Goal: Transaction & Acquisition: Purchase product/service

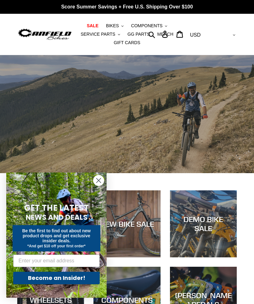
click at [114, 25] on span "BIKES" at bounding box center [112, 25] width 13 height 5
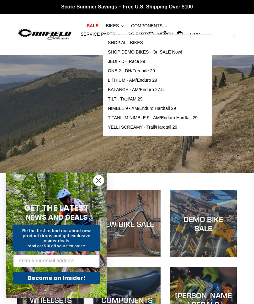
click at [151, 88] on span "BALANCE - AM/Enduro 27.5" at bounding box center [136, 89] width 56 height 5
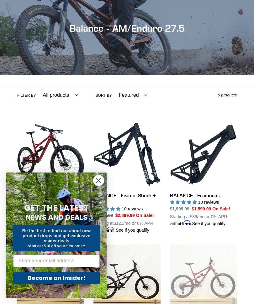
scroll to position [79, 0]
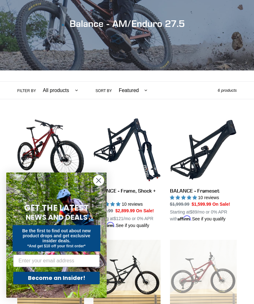
click at [94, 186] on circle "Close dialog" at bounding box center [98, 180] width 10 height 10
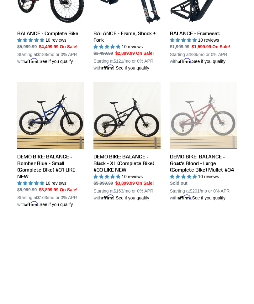
scroll to position [132, 0]
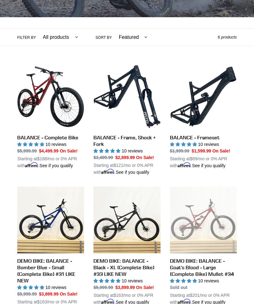
click at [199, 106] on link "BALANCE - Frameset" at bounding box center [203, 116] width 67 height 106
click at [209, 98] on link "BALANCE - Frameset" at bounding box center [203, 116] width 67 height 106
click at [134, 85] on link "BALANCE - Frame, Shock + Fork" at bounding box center [126, 119] width 67 height 112
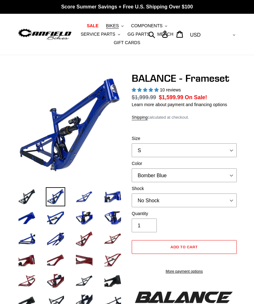
select select "highest-rating"
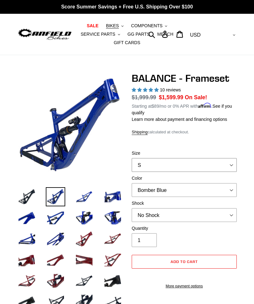
click at [229, 165] on select "S M L XL" at bounding box center [184, 165] width 105 height 14
select select "L"
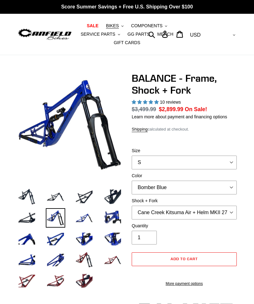
select select "highest-rating"
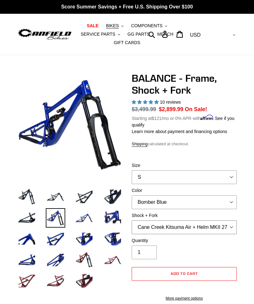
click at [226, 226] on select "Cane Creek Kitsuma Air + Helm MKII 27.5 170mm Fox Float X2 or DHX2 + Fox Float …" at bounding box center [184, 227] width 105 height 14
select select "RockShox Vivid ULT + RockShox Lyrik Ultimate 170mm 27.5 (red)"
click at [229, 172] on select "S M L XL" at bounding box center [184, 177] width 105 height 14
select select "L"
click at [113, 192] on img at bounding box center [112, 196] width 19 height 19
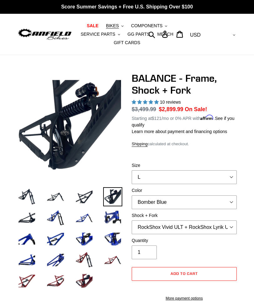
click at [86, 196] on img at bounding box center [84, 196] width 19 height 19
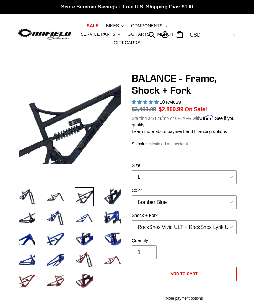
click at [55, 199] on img at bounding box center [55, 196] width 19 height 19
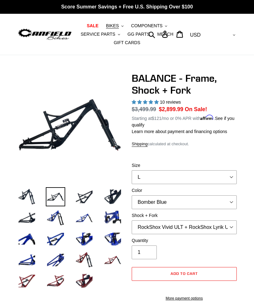
click at [29, 197] on img at bounding box center [26, 196] width 19 height 19
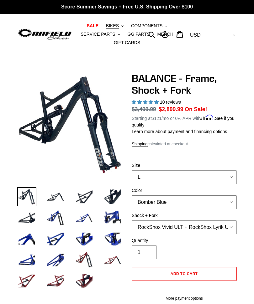
click at [205, 200] on select "Bomber Blue Goat's Blood Stealth Black" at bounding box center [184, 202] width 105 height 14
select select "Stealth Black"
click at [178, 166] on label "Size" at bounding box center [184, 165] width 105 height 7
click at [178, 170] on select "S M L XL" at bounding box center [184, 177] width 105 height 14
click at [173, 178] on select "S M L XL" at bounding box center [184, 177] width 105 height 14
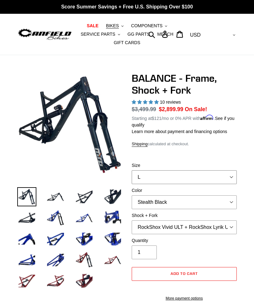
select select "M"
click at [53, 213] on img at bounding box center [55, 217] width 19 height 19
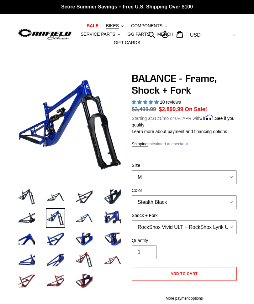
click at [83, 215] on img at bounding box center [84, 217] width 19 height 19
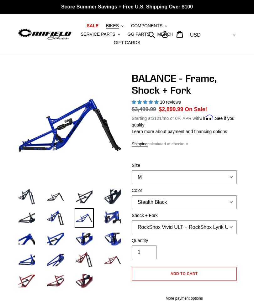
click at [110, 196] on img at bounding box center [112, 196] width 19 height 19
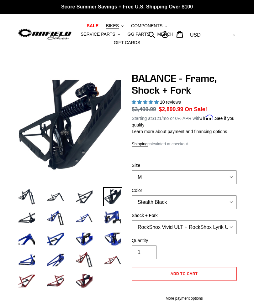
click at [54, 200] on img at bounding box center [55, 196] width 19 height 19
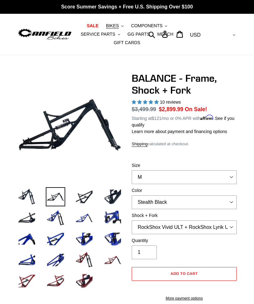
click at [169, 103] on span "10 reviews" at bounding box center [170, 102] width 21 height 5
click at [175, 100] on span "10 reviews" at bounding box center [170, 102] width 21 height 5
click at [173, 101] on span "10 reviews" at bounding box center [170, 102] width 21 height 5
click at [172, 103] on span "10 reviews" at bounding box center [170, 102] width 21 height 5
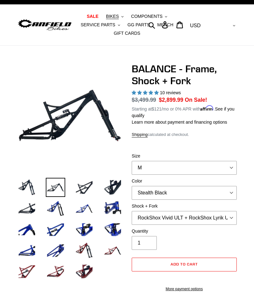
scroll to position [9, 0]
click at [170, 95] on div "10 reviews" at bounding box center [184, 93] width 105 height 7
click at [167, 93] on span "10 reviews" at bounding box center [170, 92] width 21 height 5
click at [150, 90] on span "5.00 stars" at bounding box center [151, 92] width 6 height 4
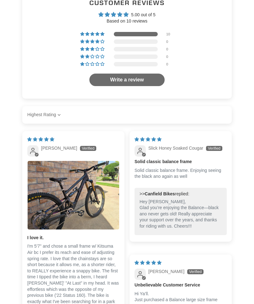
scroll to position [1231, 0]
click at [89, 225] on img "Link to user picture 1" at bounding box center [73, 195] width 91 height 69
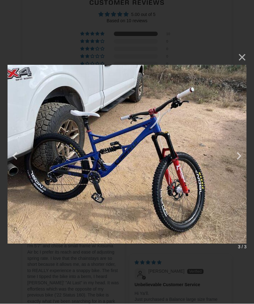
click at [15, 160] on button "button" at bounding box center [15, 152] width 15 height 15
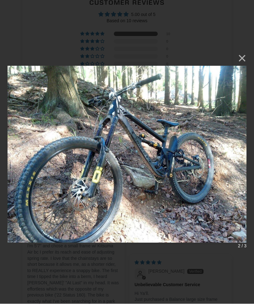
click at [15, 160] on button "button" at bounding box center [15, 152] width 15 height 15
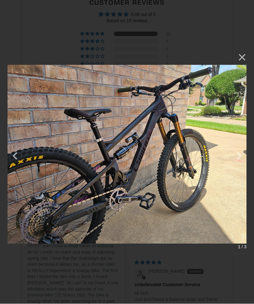
click at [17, 160] on button "button" at bounding box center [15, 152] width 15 height 15
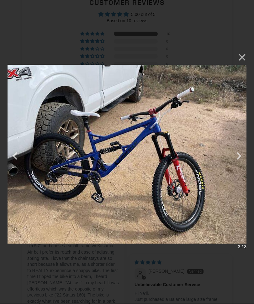
click at [18, 160] on button "button" at bounding box center [15, 152] width 15 height 15
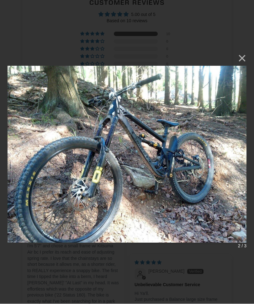
click at [245, 59] on button "×" at bounding box center [238, 58] width 15 height 15
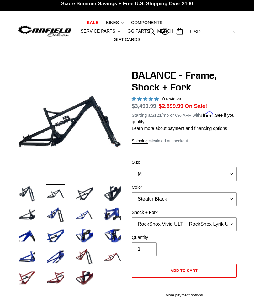
scroll to position [9, 0]
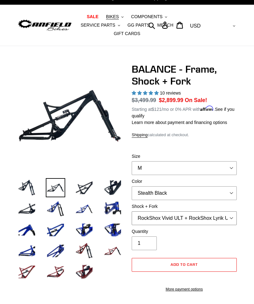
click at [149, 219] on select "Cane Creek Kitsuma Air + Helm MKII 27.5 170mm Fox Float X2 or DHX2 + Fox Float …" at bounding box center [184, 218] width 105 height 14
click at [171, 214] on select "Cane Creek Kitsuma Air + Helm MKII 27.5 170mm Fox Float X2 or DHX2 + Fox Float …" at bounding box center [184, 218] width 105 height 14
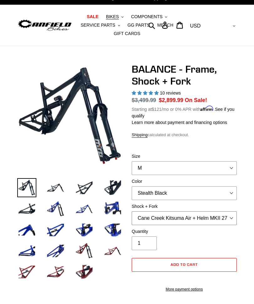
click at [164, 216] on select "Cane Creek Kitsuma Air + Helm MKII 27.5 170mm Fox Float X2 or DHX2 + Fox Float …" at bounding box center [184, 218] width 105 height 14
click at [167, 215] on select "Cane Creek Kitsuma Air + Helm MKII 27.5 170mm Fox Float X2 or DHX2 + Fox Float …" at bounding box center [184, 218] width 105 height 14
select select "EXT Storia V3-S + Era V2.1 160mm 29 (mullet)"
click at [160, 218] on select "Cane Creek Kitsuma Air + Helm MKII 27.5 170mm Fox Float X2 or DHX2 + Fox Float …" at bounding box center [184, 218] width 105 height 14
click at [142, 164] on select "S M L XL" at bounding box center [184, 168] width 105 height 14
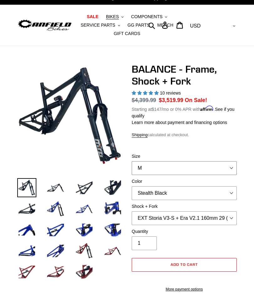
select select "L"
click at [152, 217] on select "Cane Creek Kitsuma Air + Helm MKII 27.5 170mm Fox Float X2 or DHX2 + Fox Float …" at bounding box center [184, 218] width 105 height 14
click at [148, 220] on select "Cane Creek Kitsuma Air + Helm MKII 27.5 170mm Fox Float X2 or DHX2 + Fox Float …" at bounding box center [184, 218] width 105 height 14
select select "Cane Creek Kitsuma Air + Helm MKII 27.5 170mm"
